Goal: Task Accomplishment & Management: Manage account settings

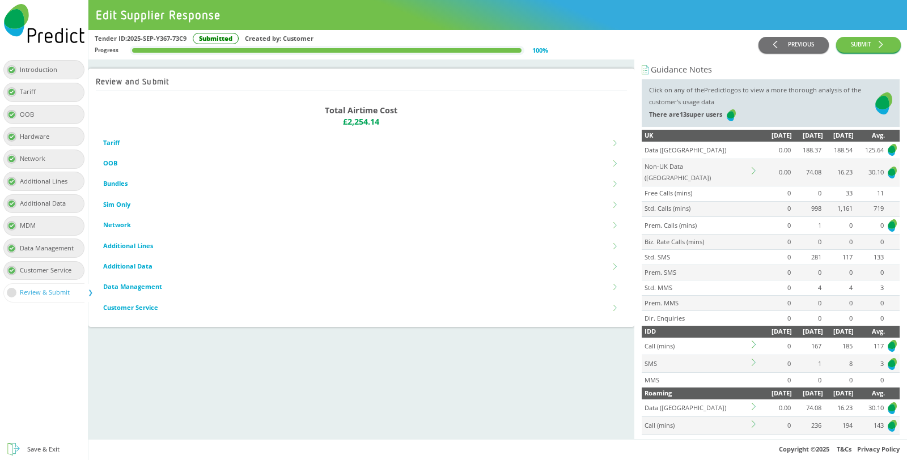
click at [752, 171] on td at bounding box center [755, 172] width 11 height 27
click at [750, 163] on td at bounding box center [755, 172] width 11 height 27
click at [752, 167] on icon at bounding box center [755, 170] width 7 height 7
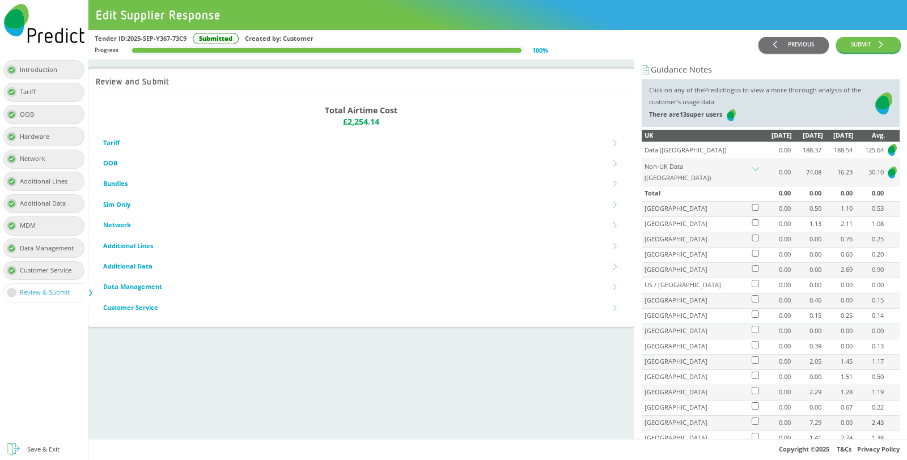
click at [750, 159] on td at bounding box center [755, 172] width 11 height 27
click at [752, 167] on icon at bounding box center [755, 170] width 7 height 7
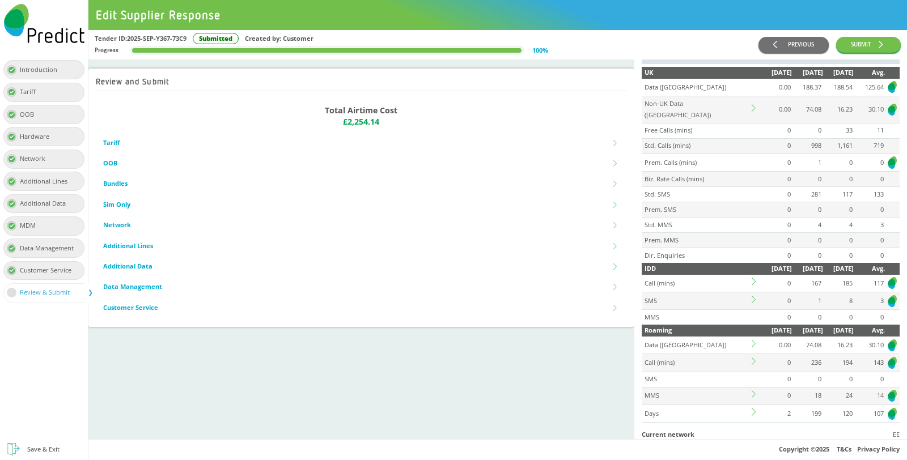
scroll to position [126, 0]
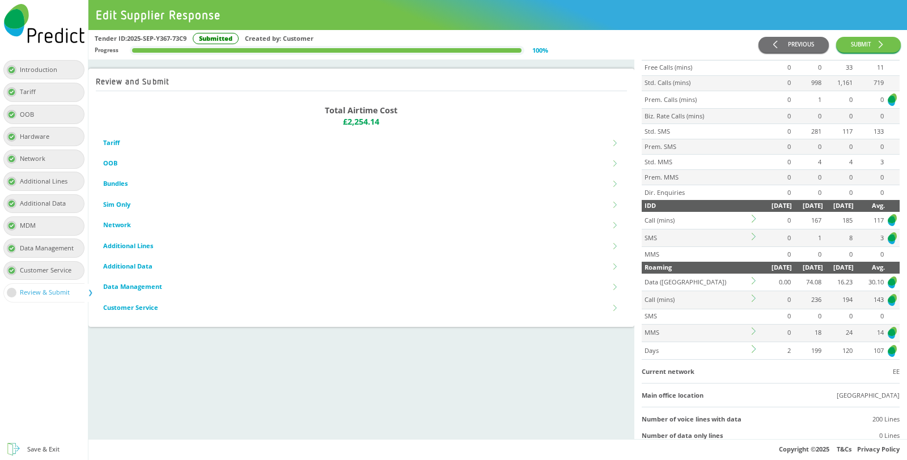
click at [752, 345] on icon at bounding box center [755, 348] width 7 height 7
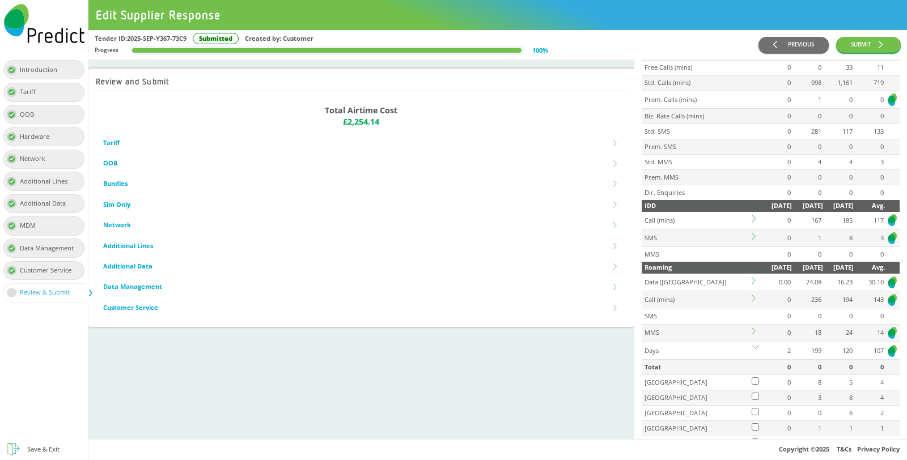
scroll to position [252, 0]
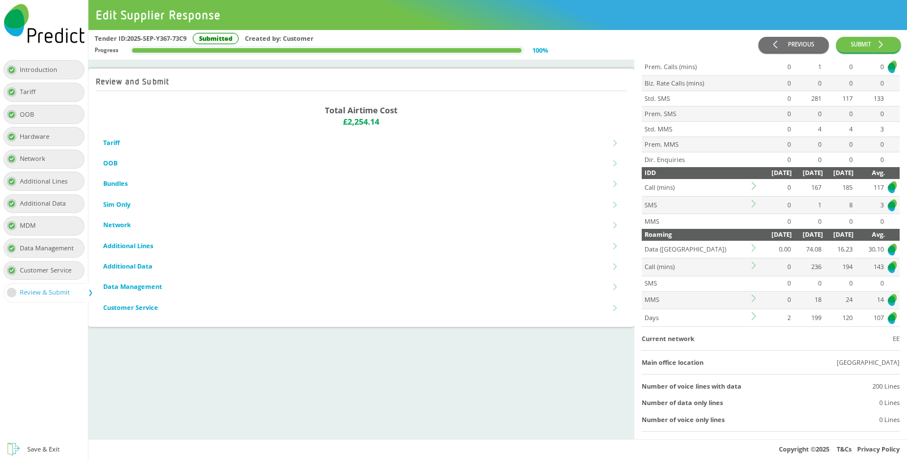
scroll to position [189, 0]
